Goal: Information Seeking & Learning: Understand process/instructions

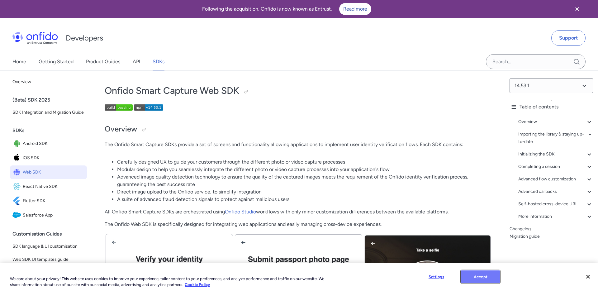
click at [483, 280] on button "Accept" at bounding box center [480, 276] width 39 height 13
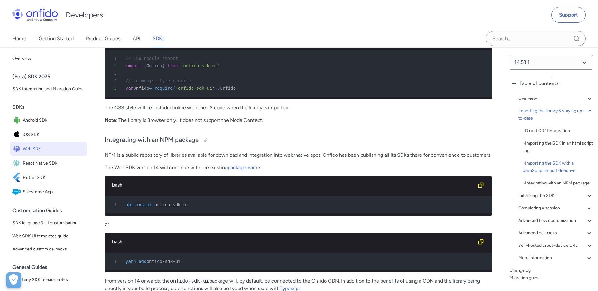
scroll to position [983, 0]
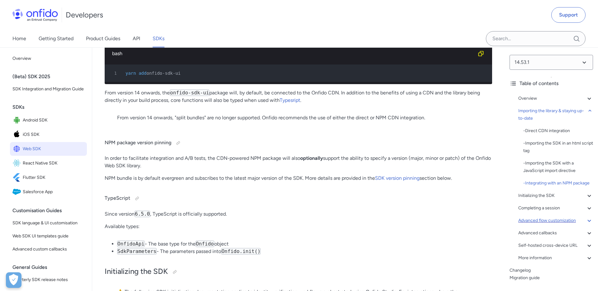
click at [539, 221] on div "Advanced flow customization" at bounding box center [555, 220] width 75 height 7
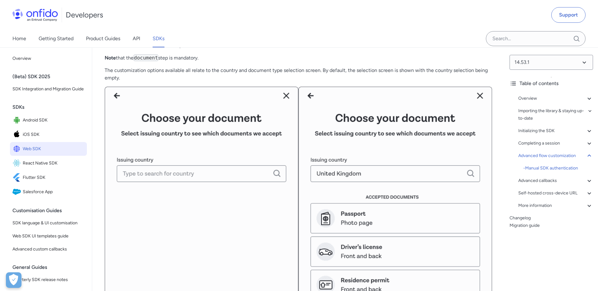
scroll to position [8716, 0]
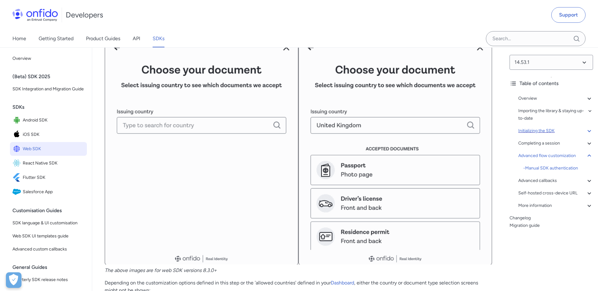
click at [562, 132] on div "Initializing the SDK" at bounding box center [555, 130] width 75 height 7
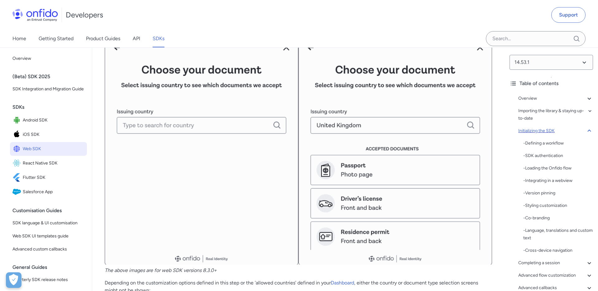
scroll to position [1189, 0]
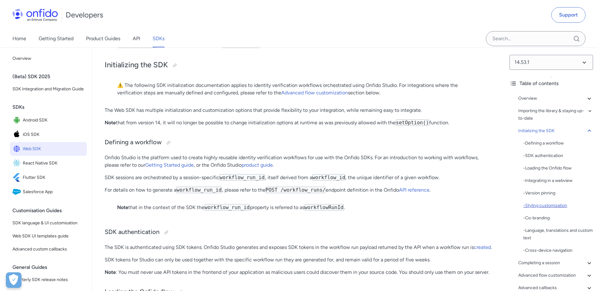
click at [556, 205] on div "- Styling customization" at bounding box center [558, 205] width 70 height 7
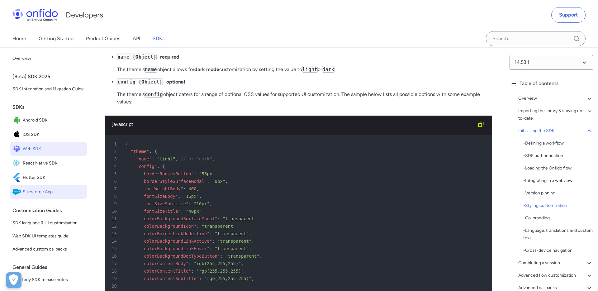
scroll to position [2013, 0]
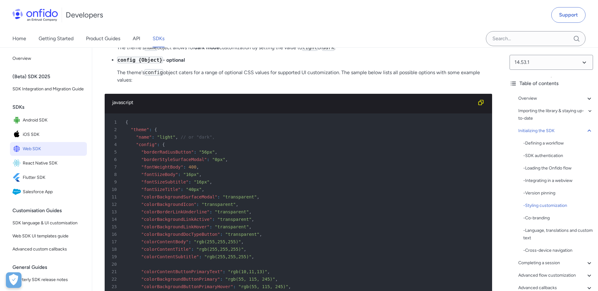
click at [165, 154] on span ""borderRadiusButton"" at bounding box center [167, 151] width 53 height 5
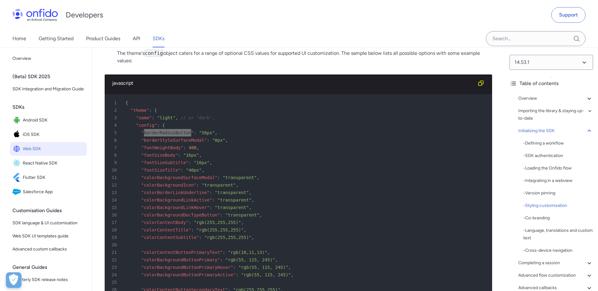
scroll to position [2035, 0]
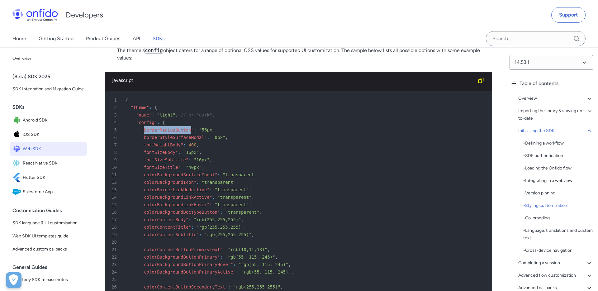
click at [169, 147] on span ""fontWeightBody"" at bounding box center [162, 144] width 42 height 5
click at [157, 155] on span ""fontSizeBody"" at bounding box center [159, 152] width 37 height 5
click at [157, 162] on span ""fontSizeSubtitle"" at bounding box center [164, 159] width 47 height 5
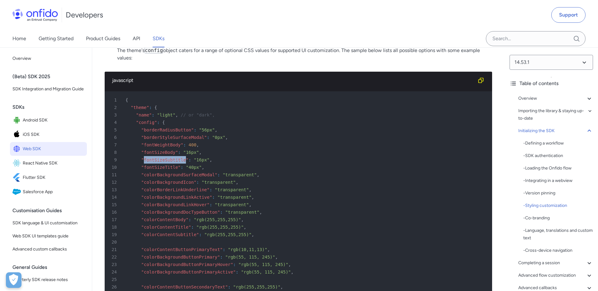
click at [157, 162] on span ""fontSizeSubtitle"" at bounding box center [164, 159] width 47 height 5
click at [163, 170] on span ""fontSizeTitle"" at bounding box center [160, 167] width 39 height 5
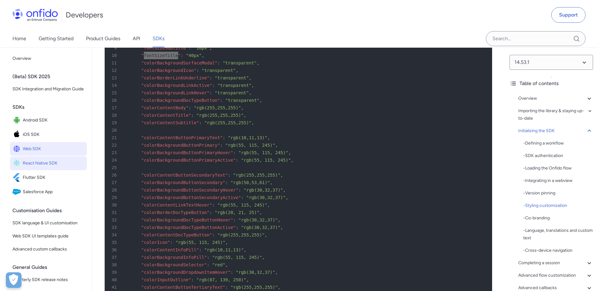
scroll to position [2143, 0]
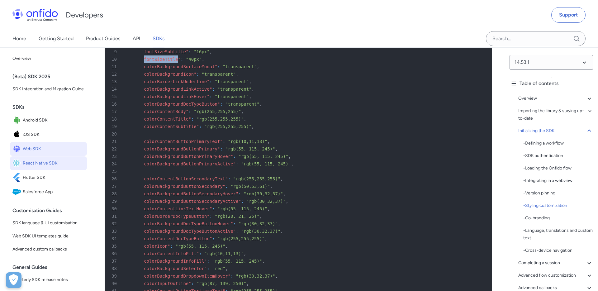
click at [178, 144] on span ""colorContentButtonPrimaryText"" at bounding box center [181, 141] width 81 height 5
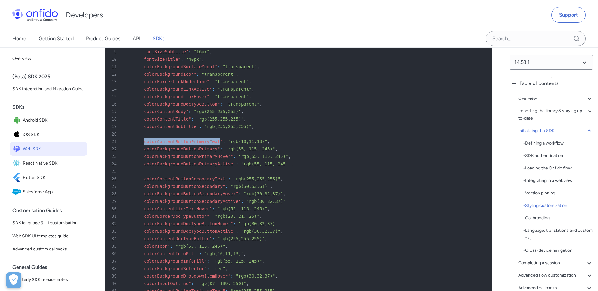
click at [178, 144] on span ""colorContentButtonPrimaryText"" at bounding box center [181, 141] width 81 height 5
click at [176, 151] on span ""colorBackgroundButtonPrimary"" at bounding box center [180, 148] width 79 height 5
copy span "colorBackgroundButtonPrimary"
click at [173, 144] on span ""colorContentButtonPrimaryText"" at bounding box center [181, 141] width 81 height 5
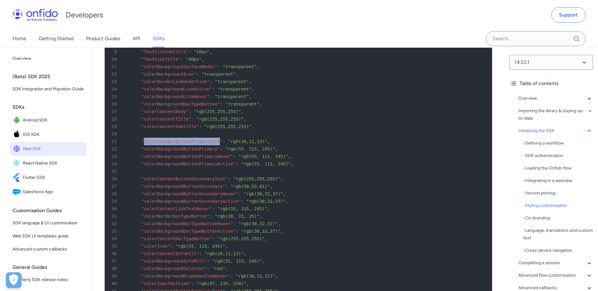
click at [173, 144] on span ""colorContentButtonPrimaryText"" at bounding box center [181, 141] width 81 height 5
copy span "colorContentButtonPrimaryText"
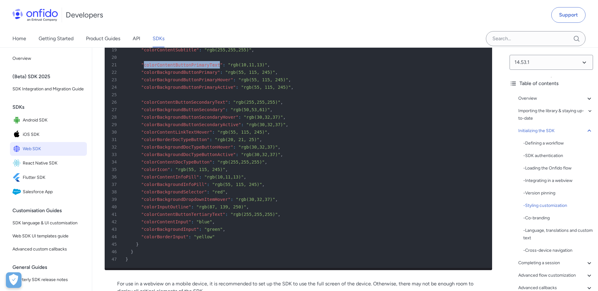
scroll to position [2215, 0]
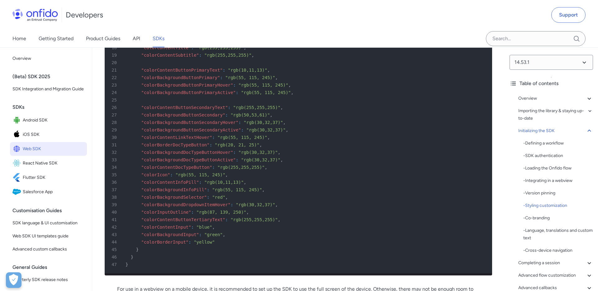
drag, startPoint x: 256, startPoint y: 155, endPoint x: 245, endPoint y: 138, distance: 20.0
click at [256, 141] on div "30 "colorContentLinkTextHover" : "rgb(55, 115, 245)" ," at bounding box center [295, 137] width 376 height 7
click at [546, 129] on div "Initializing the SDK" at bounding box center [555, 130] width 75 height 7
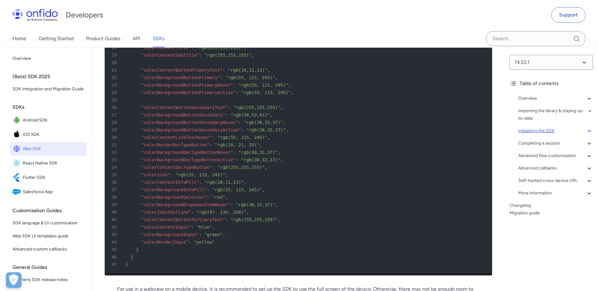
scroll to position [1189, 0]
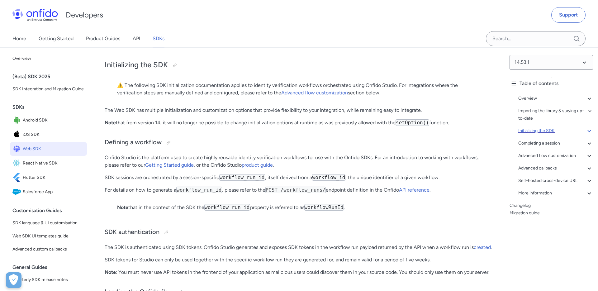
click at [546, 129] on div "Initializing the SDK" at bounding box center [555, 130] width 75 height 7
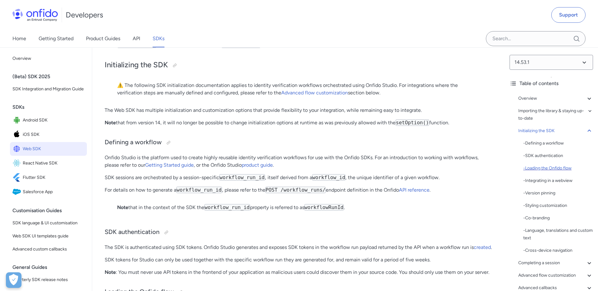
click at [555, 164] on div "- Loading the Onfido flow" at bounding box center [558, 167] width 70 height 7
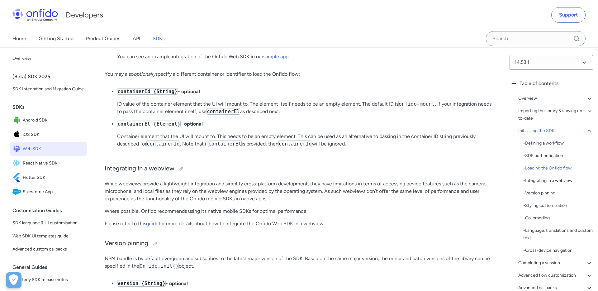
scroll to position [1649, 0]
click at [139, 128] on code "containerEl {Element}" at bounding box center [149, 124] width 64 height 7
copy code "containerEl"
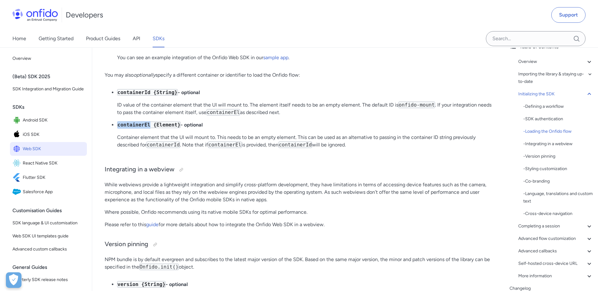
scroll to position [47, 0]
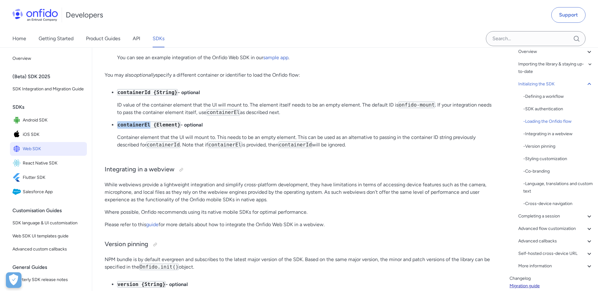
click at [568, 229] on div "Advanced flow customization" at bounding box center [555, 228] width 75 height 7
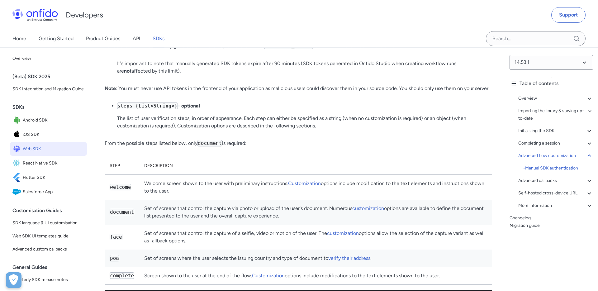
scroll to position [8197, 0]
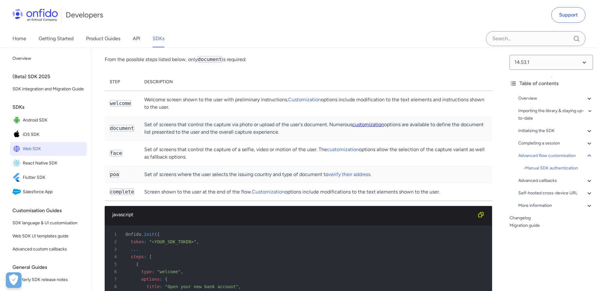
click at [367, 127] on link "customization" at bounding box center [368, 124] width 32 height 6
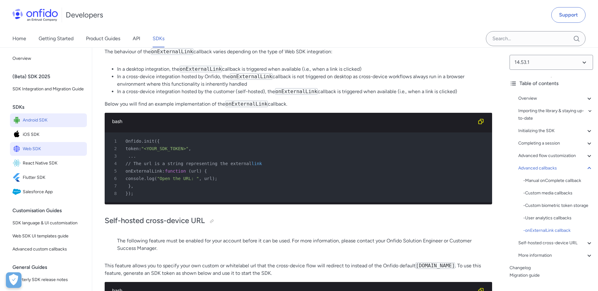
scroll to position [15244, 0]
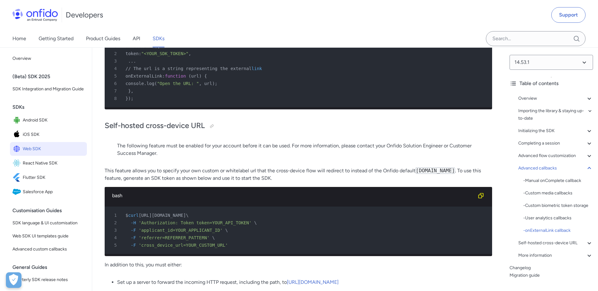
click at [149, 78] on span "onExternalLink:" at bounding box center [144, 75] width 39 height 5
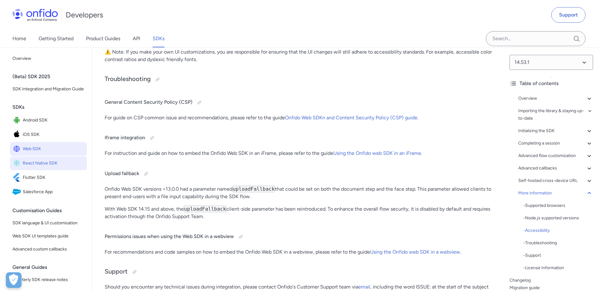
scroll to position [16492, 0]
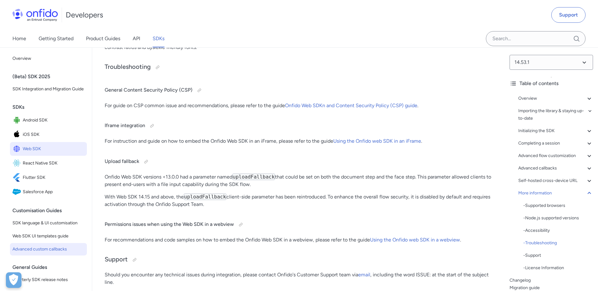
click at [64, 246] on span "Advanced custom callbacks" at bounding box center [48, 248] width 72 height 7
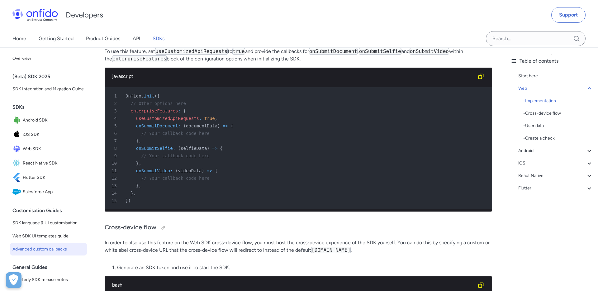
scroll to position [175, 0]
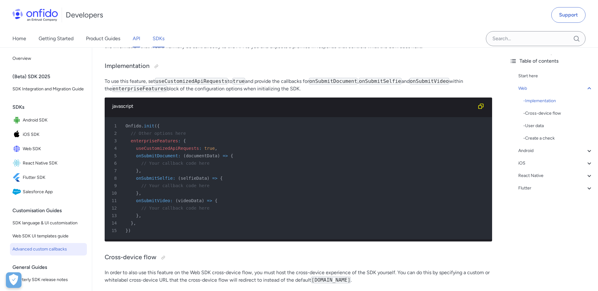
click at [136, 41] on link "API" at bounding box center [136, 38] width 7 height 17
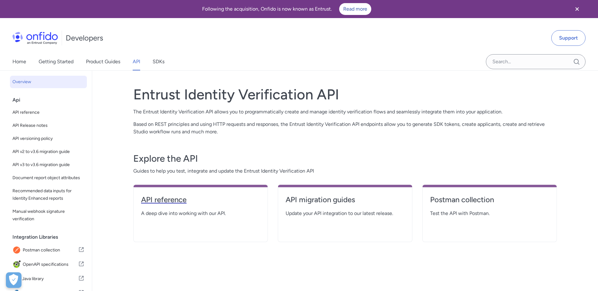
click at [173, 197] on h4 "API reference" at bounding box center [200, 200] width 119 height 10
select select "http"
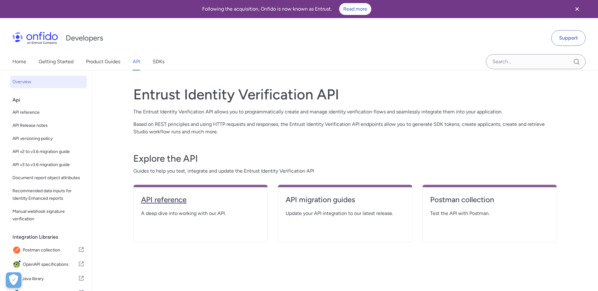
select select "http"
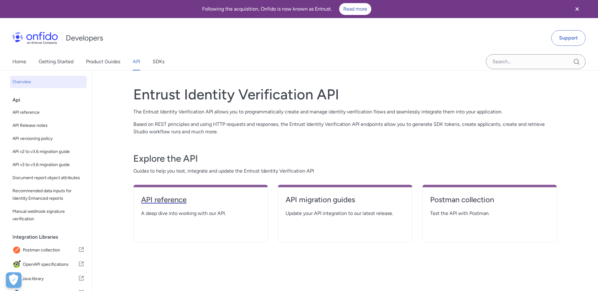
select select "http"
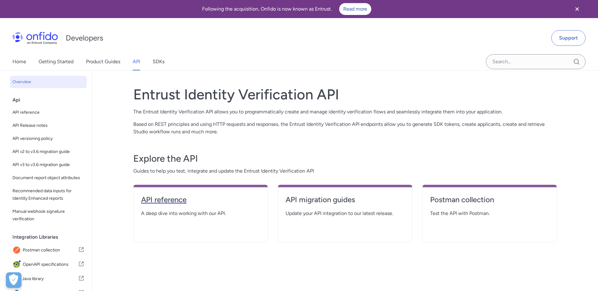
select select "http"
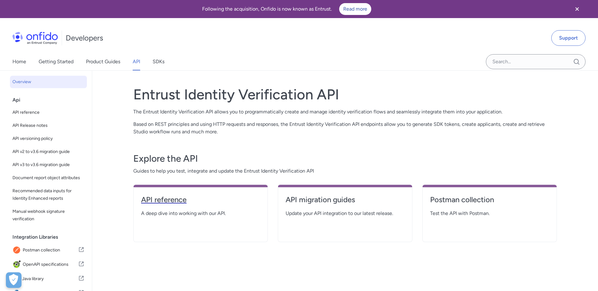
select select "http"
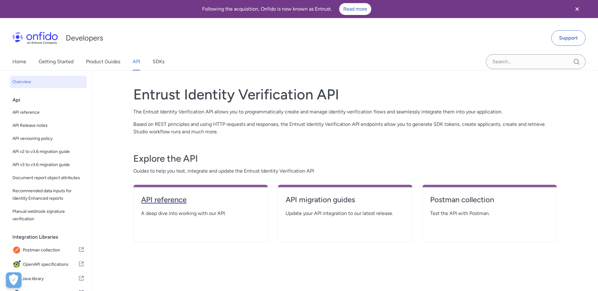
select select "http"
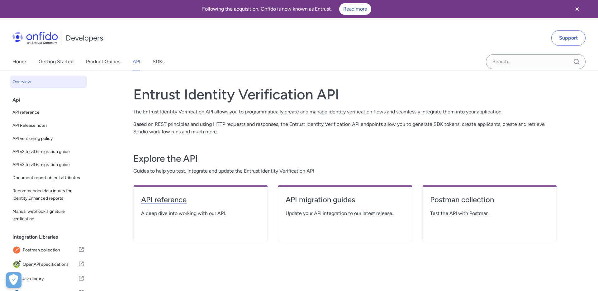
select select "http"
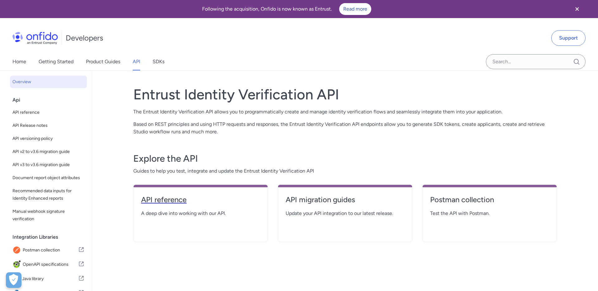
select select "http"
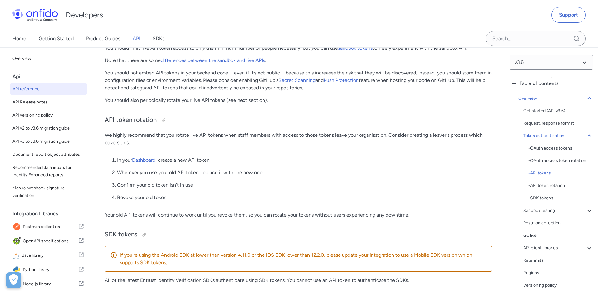
scroll to position [642, 0]
